Goal: Navigation & Orientation: Find specific page/section

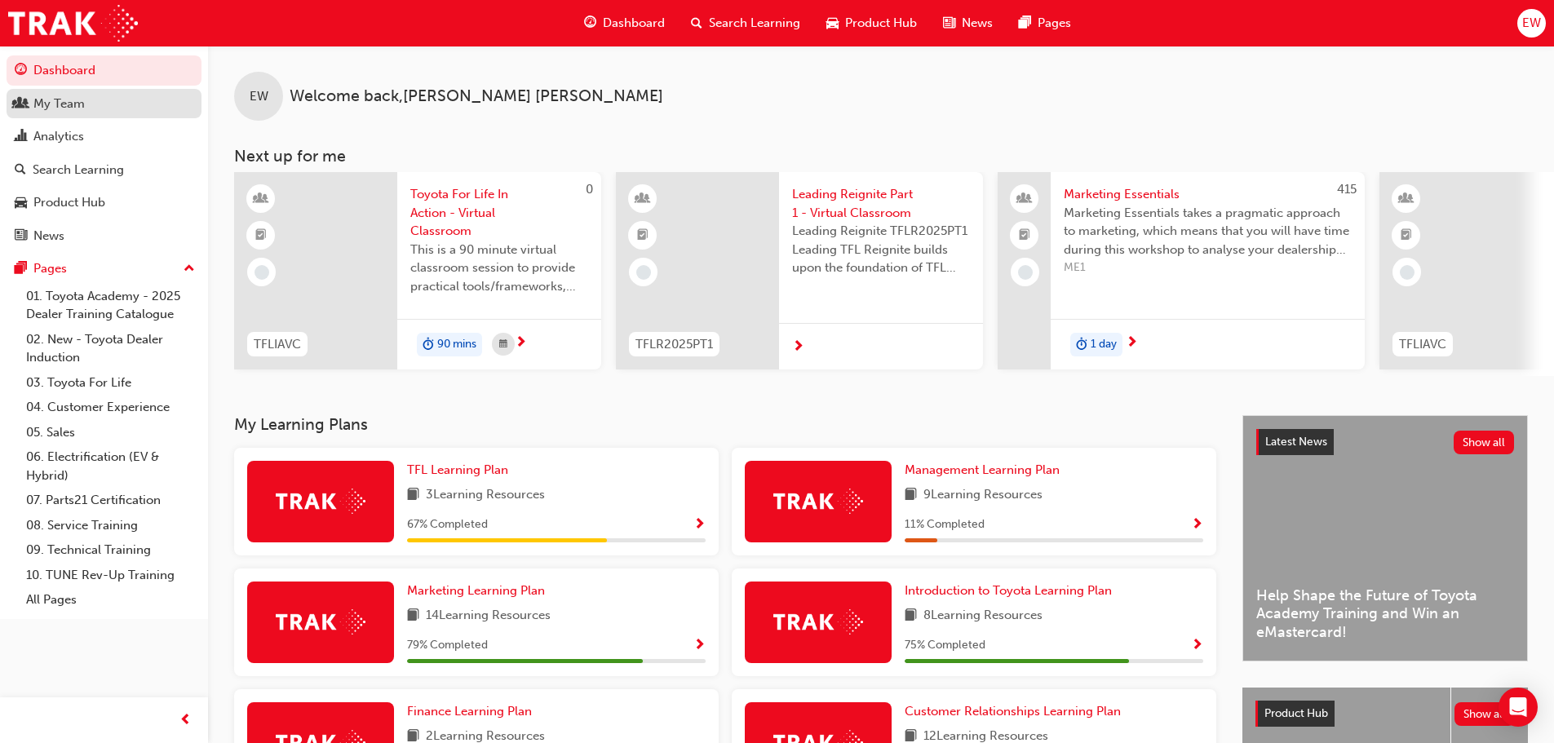
click at [56, 109] on div "My Team" at bounding box center [58, 104] width 51 height 19
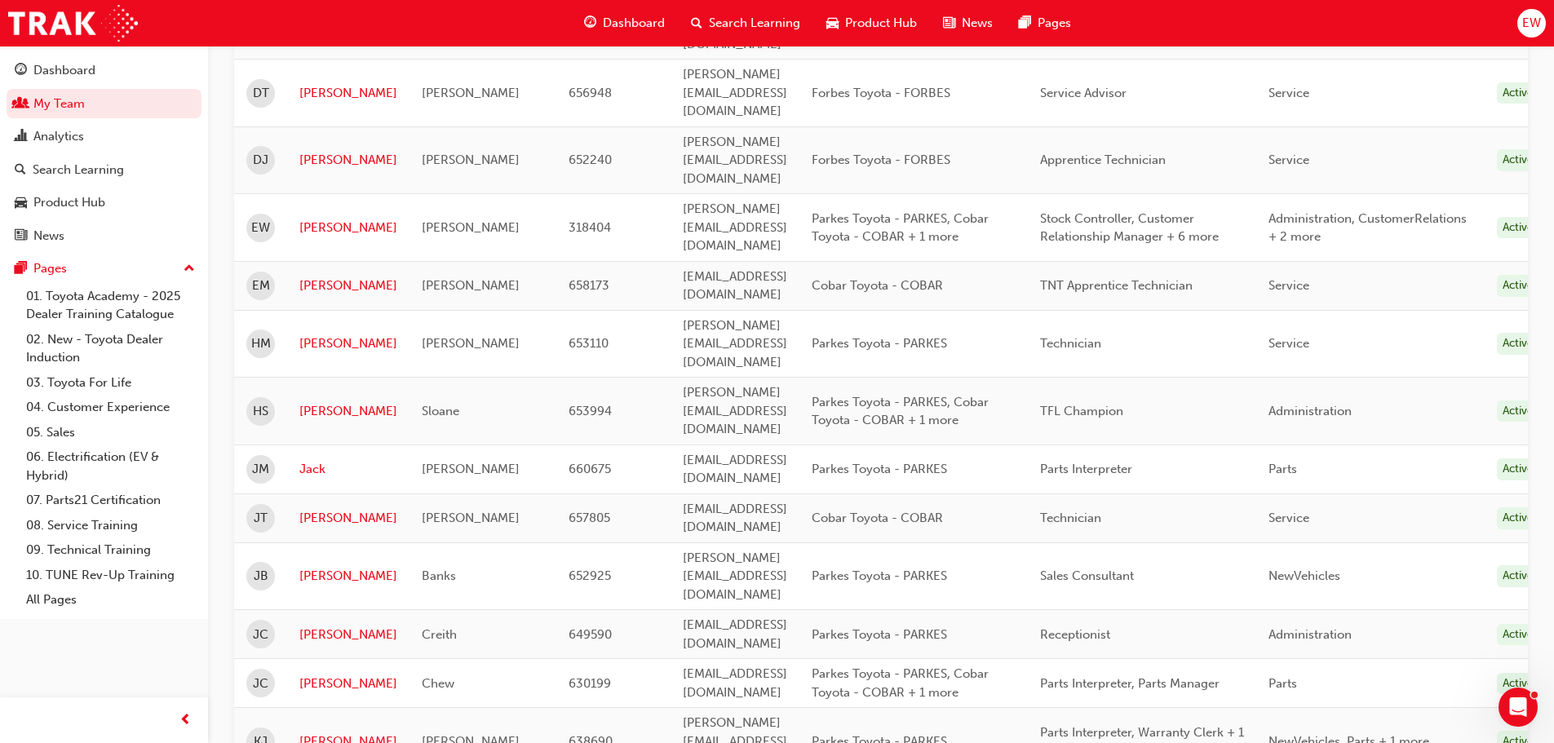
scroll to position [1060, 0]
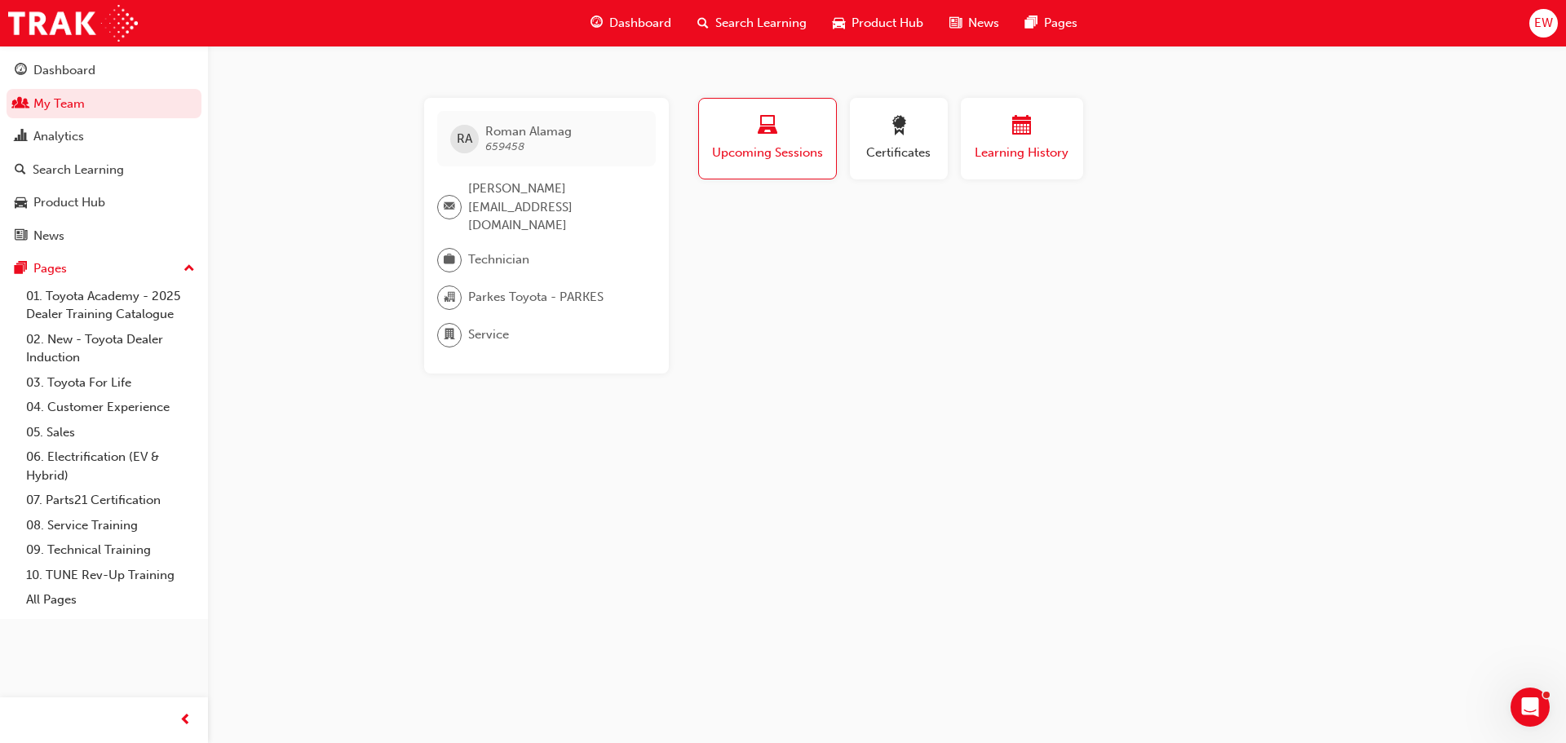
click at [1043, 149] on span "Learning History" at bounding box center [1022, 153] width 98 height 19
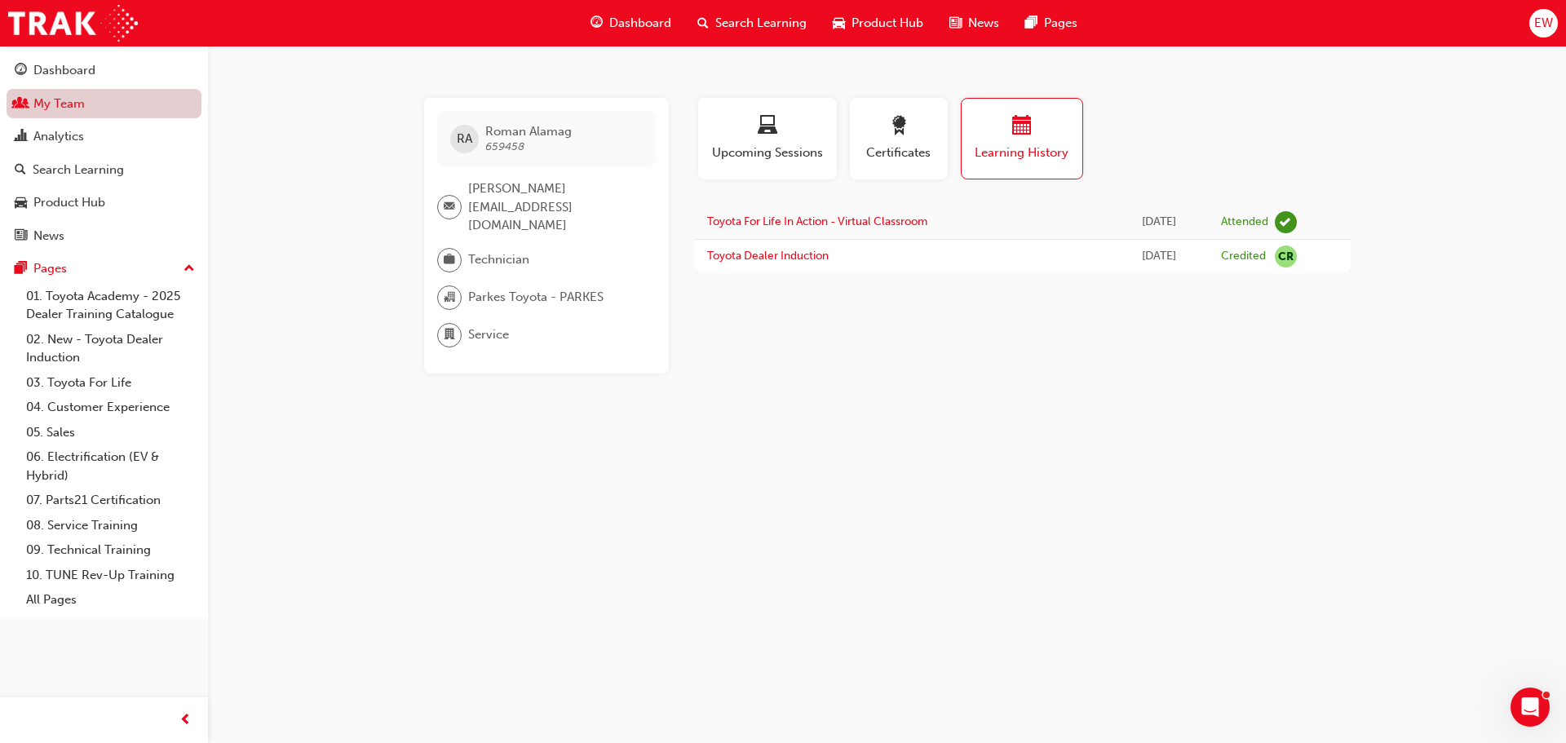
click at [58, 100] on link "My Team" at bounding box center [104, 104] width 195 height 30
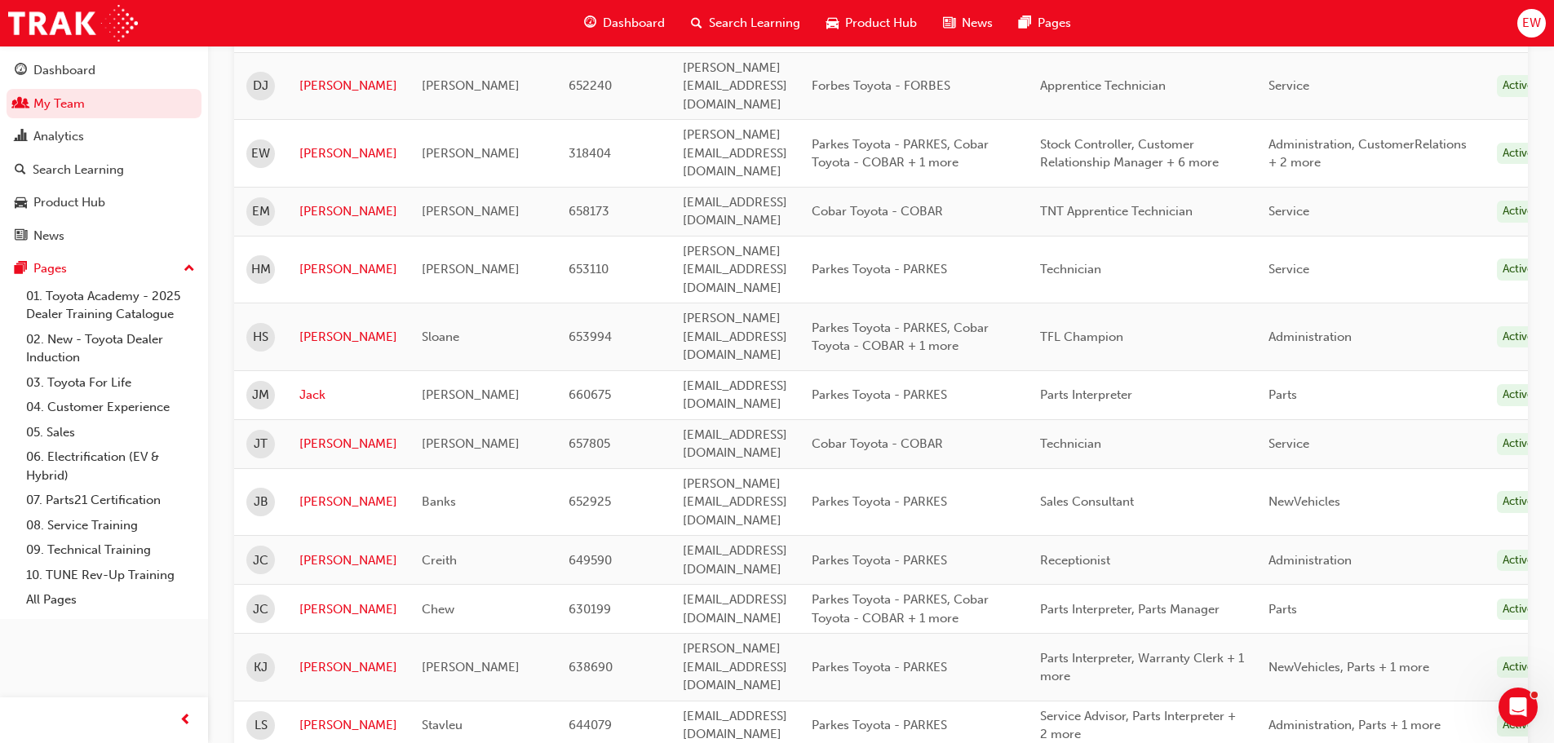
scroll to position [653, 0]
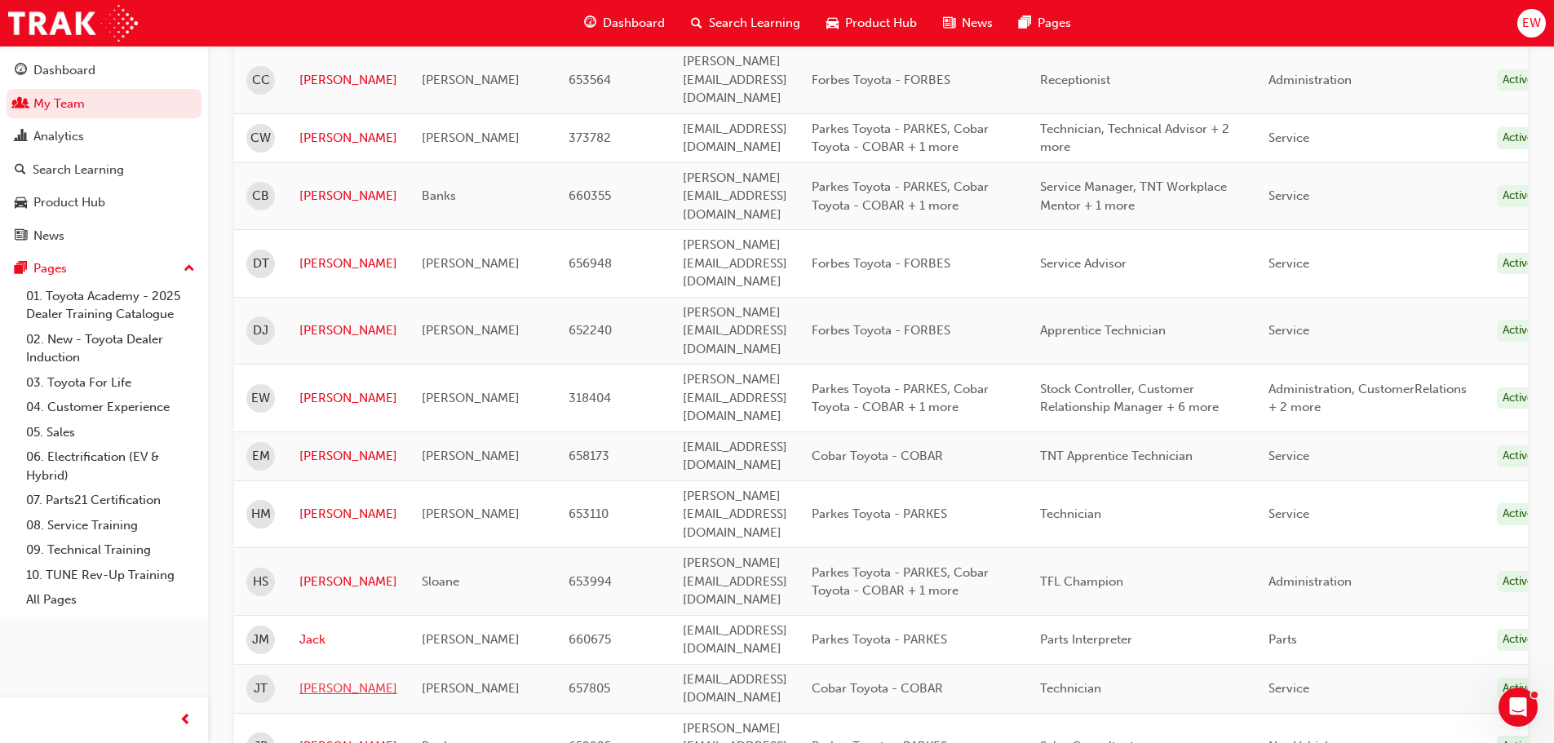
click at [328, 680] on link "[PERSON_NAME]" at bounding box center [348, 689] width 98 height 19
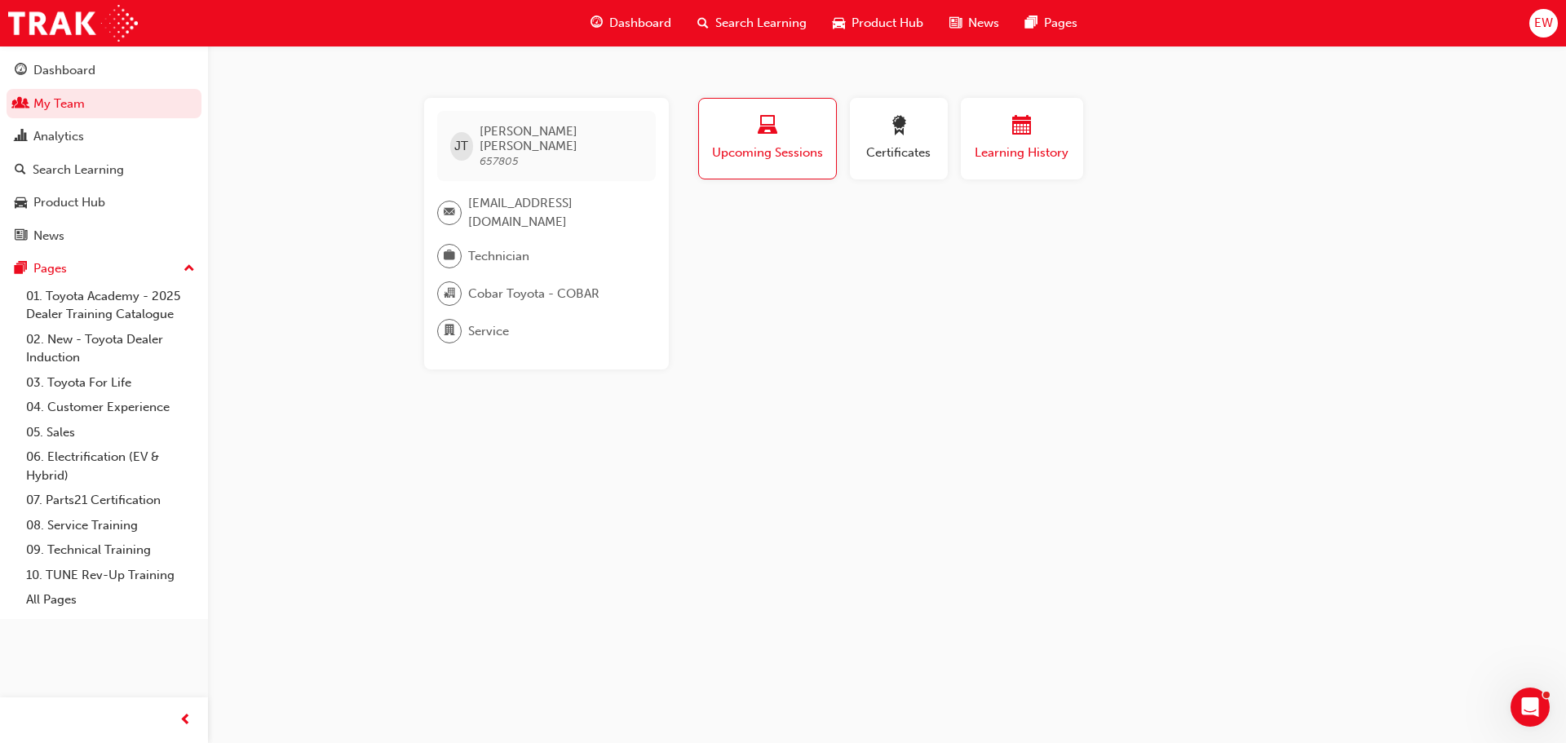
click at [1005, 148] on span "Learning History" at bounding box center [1022, 153] width 98 height 19
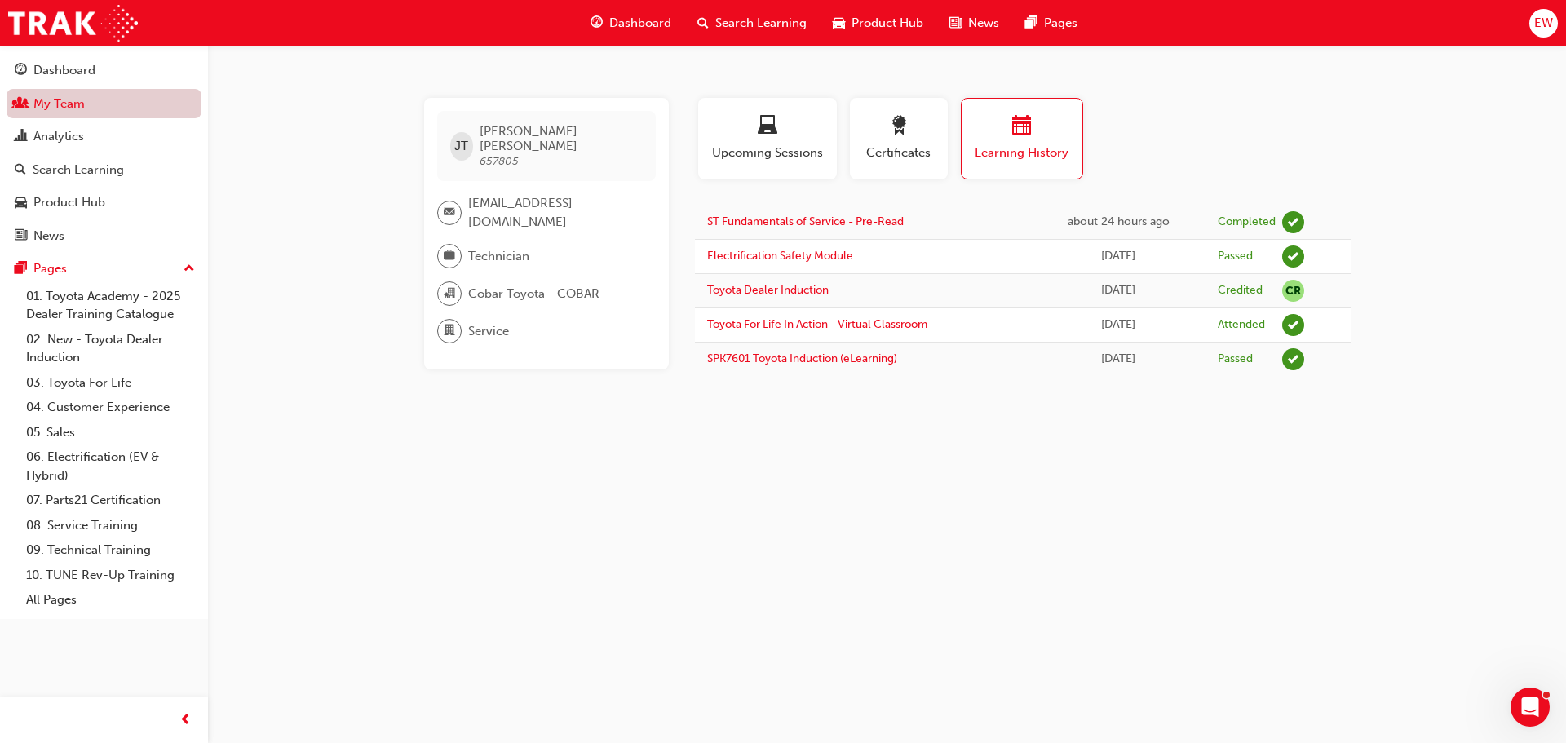
click at [78, 93] on link "My Team" at bounding box center [104, 104] width 195 height 30
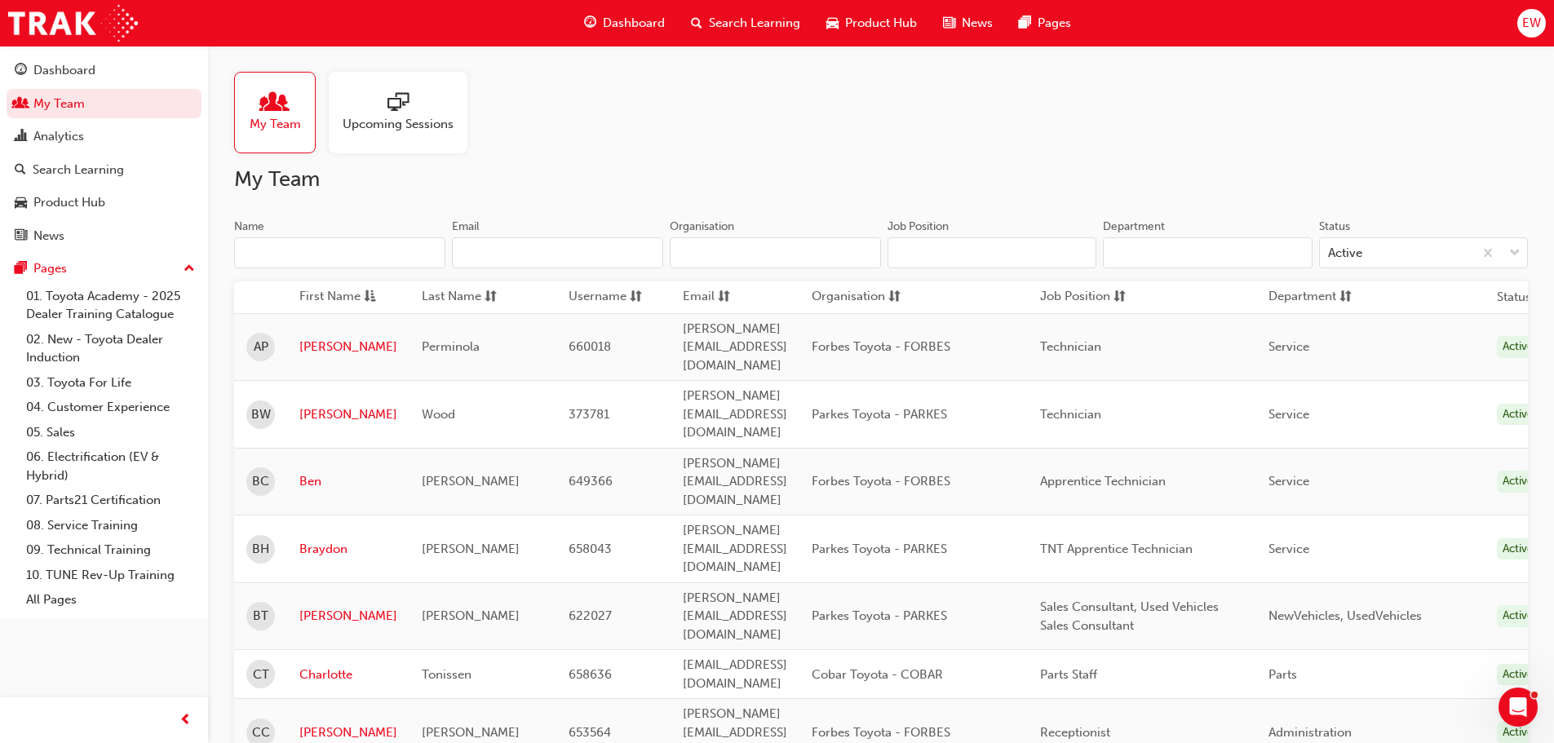
click at [368, 119] on span "Upcoming Sessions" at bounding box center [398, 124] width 111 height 19
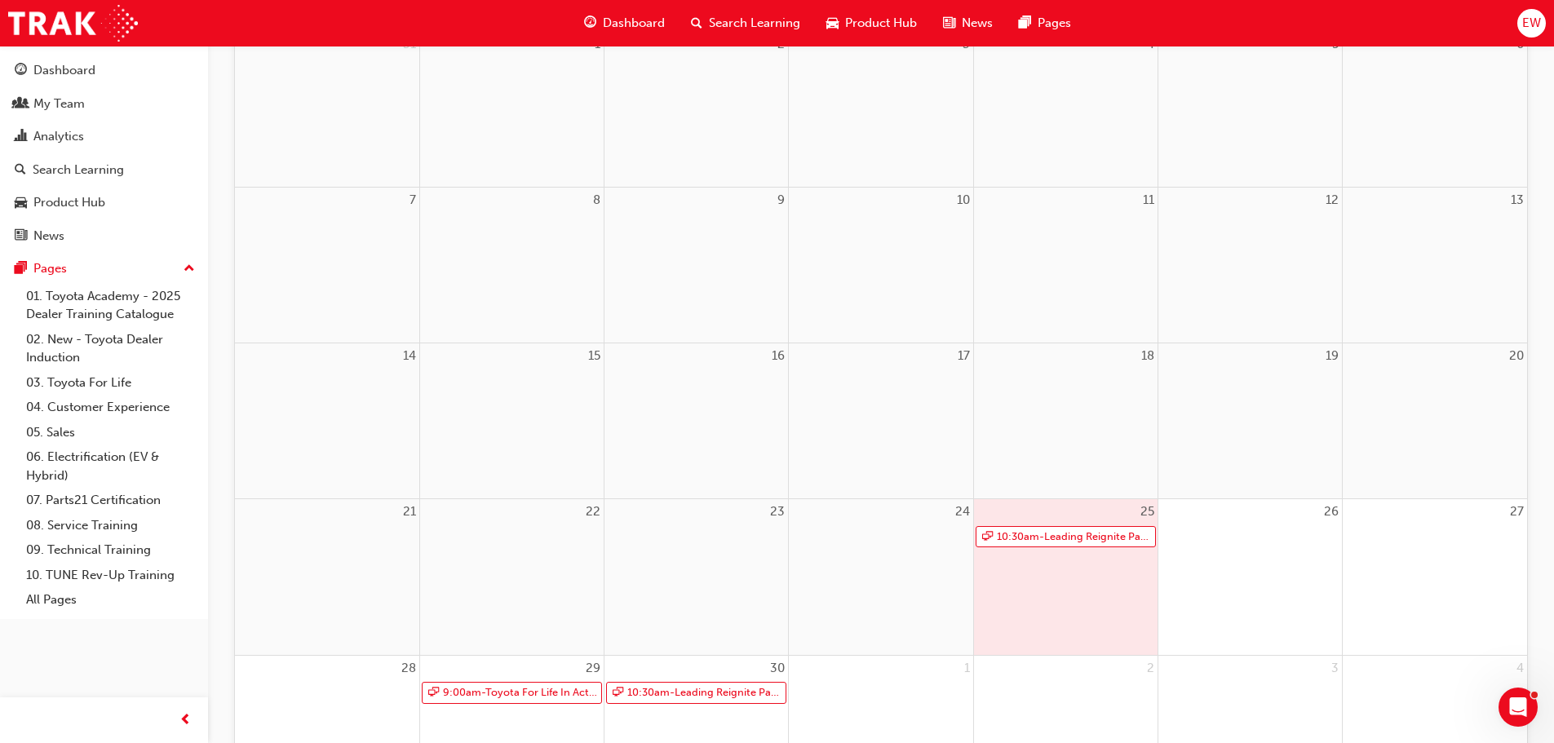
scroll to position [408, 0]
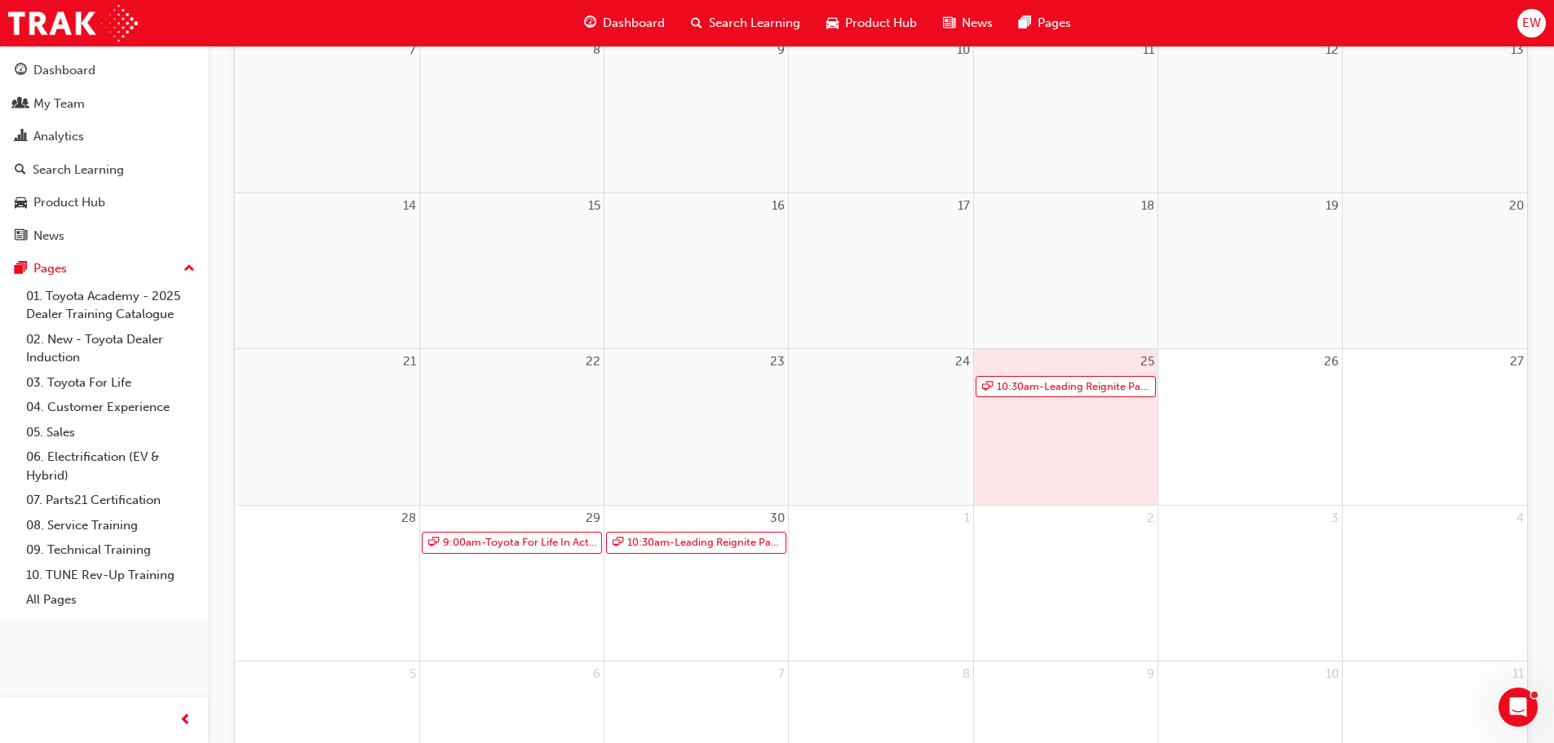
click at [529, 572] on div "29 9:00am - Toyota For Life In Action - Virtual Classroom" at bounding box center [512, 583] width 184 height 155
click at [521, 542] on link "9:00am - Toyota For Life In Action - Virtual Classroom" at bounding box center [512, 543] width 180 height 22
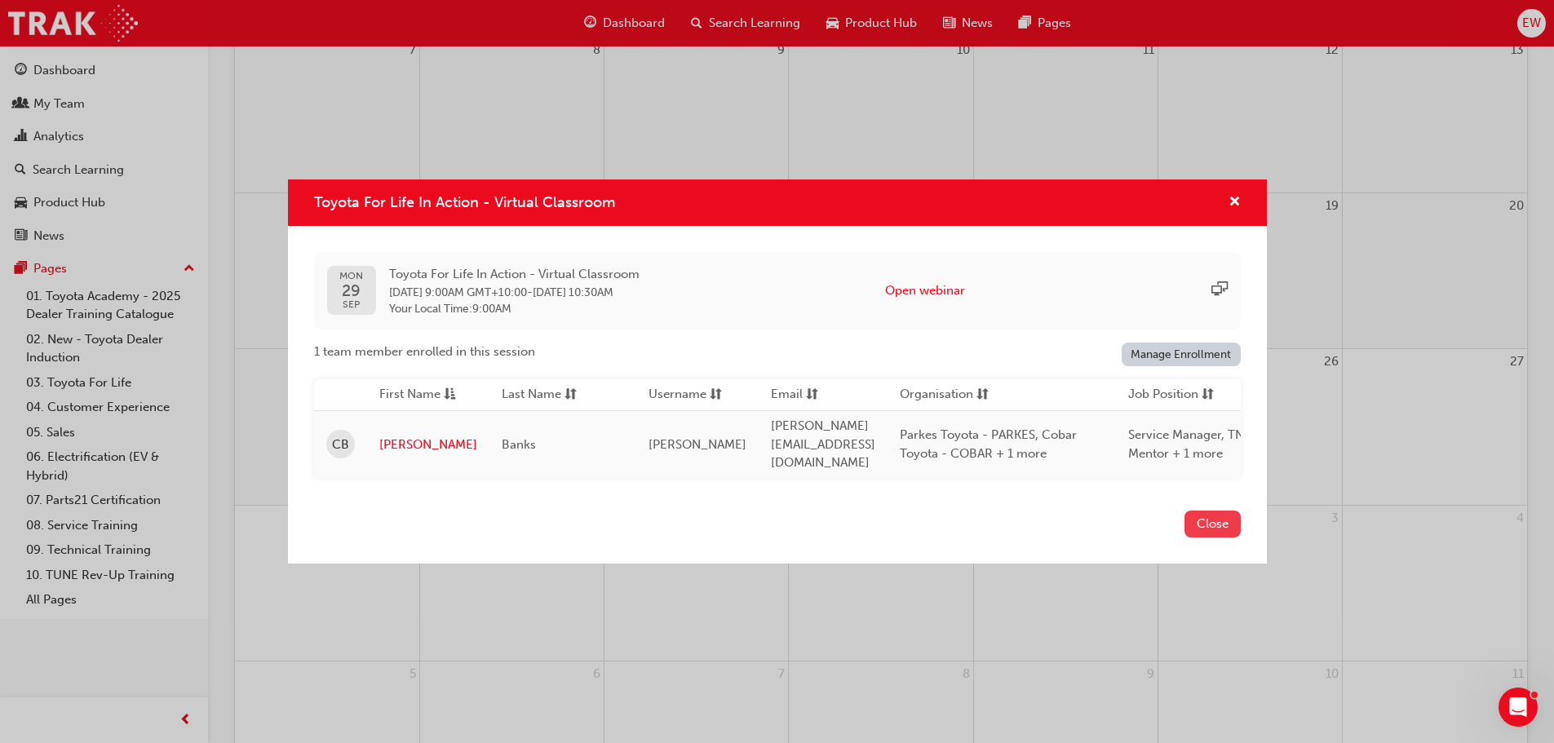
click at [1223, 523] on button "Close" at bounding box center [1212, 524] width 56 height 27
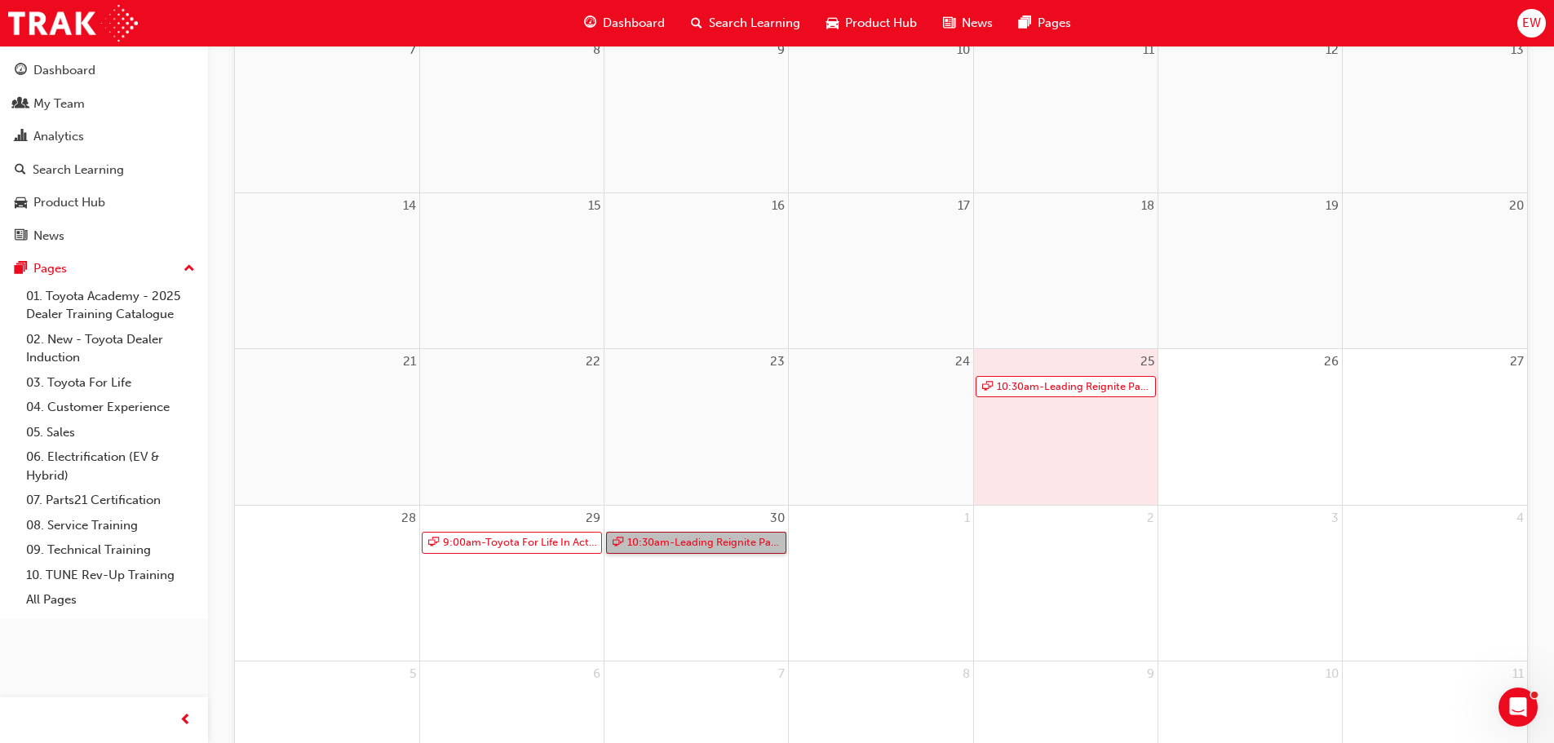
click at [675, 537] on link "10:30am - Leading Reignite Part 2 - Virtual Classroom" at bounding box center [696, 543] width 180 height 22
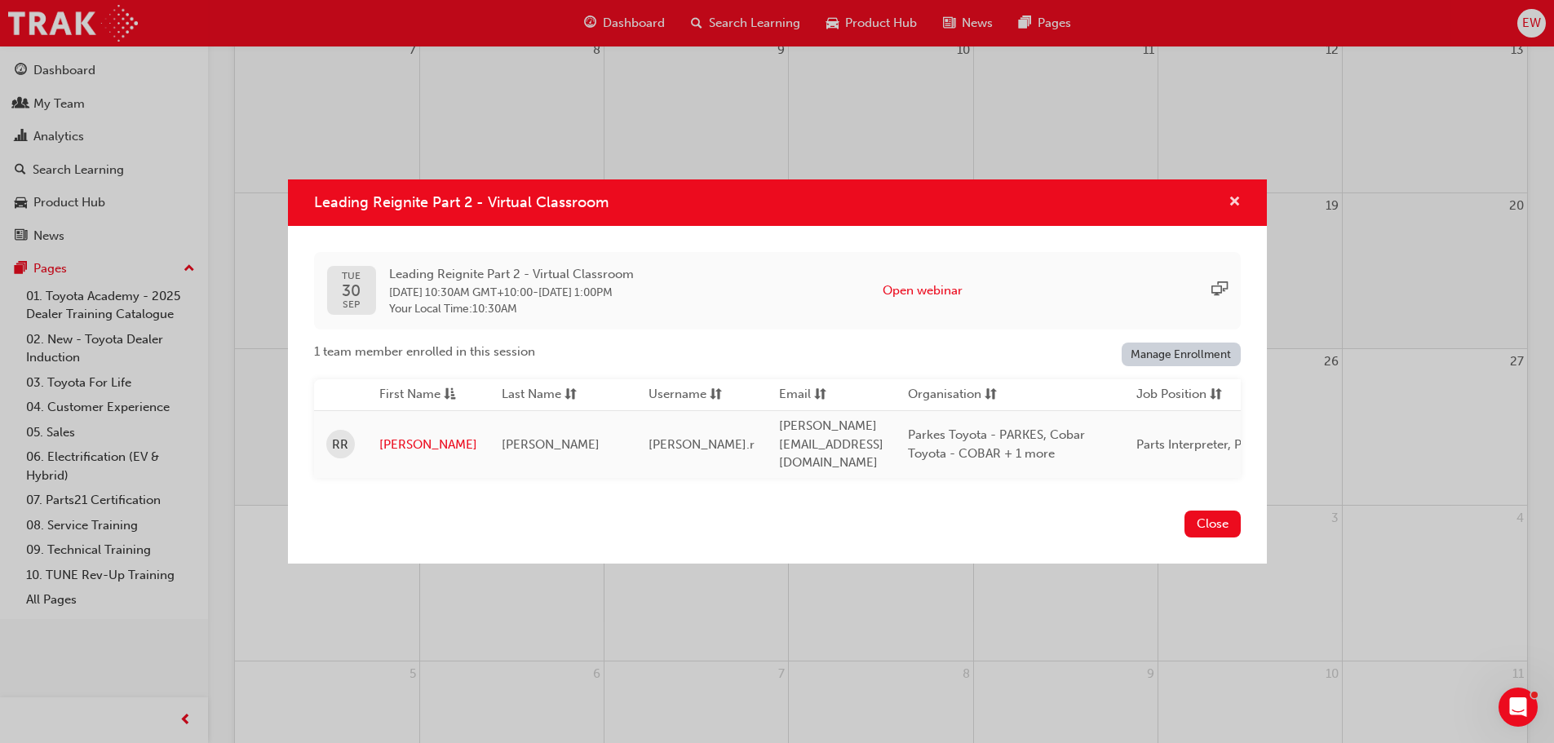
click at [1230, 196] on span "cross-icon" at bounding box center [1235, 203] width 12 height 15
